Goal: Information Seeking & Learning: Learn about a topic

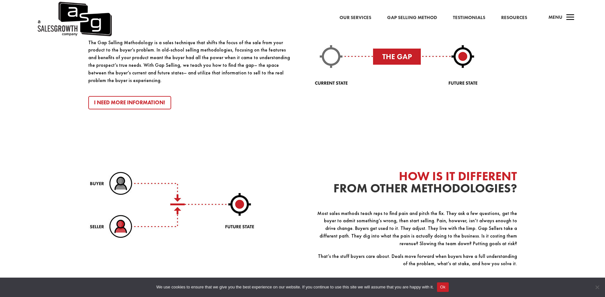
scroll to position [719, 0]
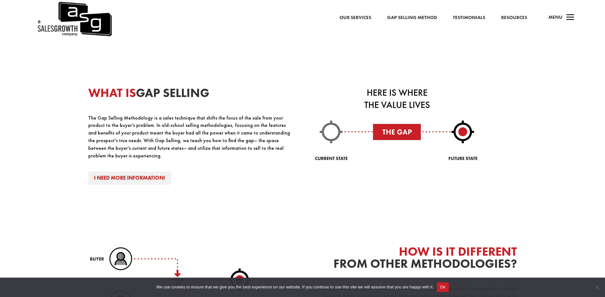
click at [115, 175] on link "I Need More Information!" at bounding box center [129, 178] width 83 height 14
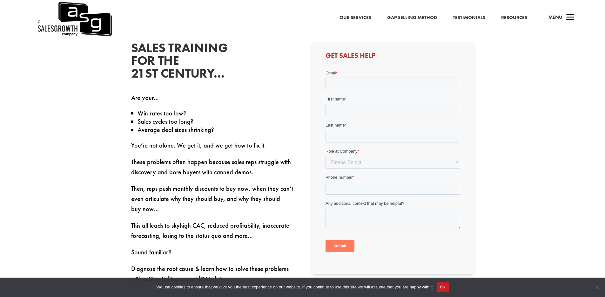
scroll to position [276, 0]
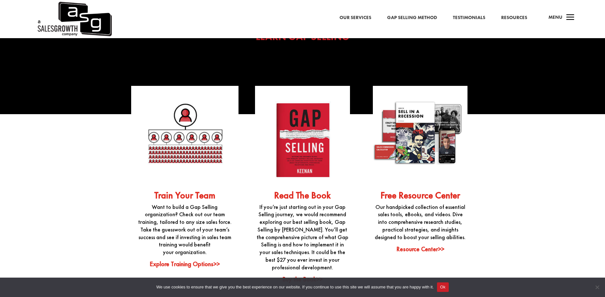
scroll to position [1579, 0]
